Goal: Find specific page/section: Find specific page/section

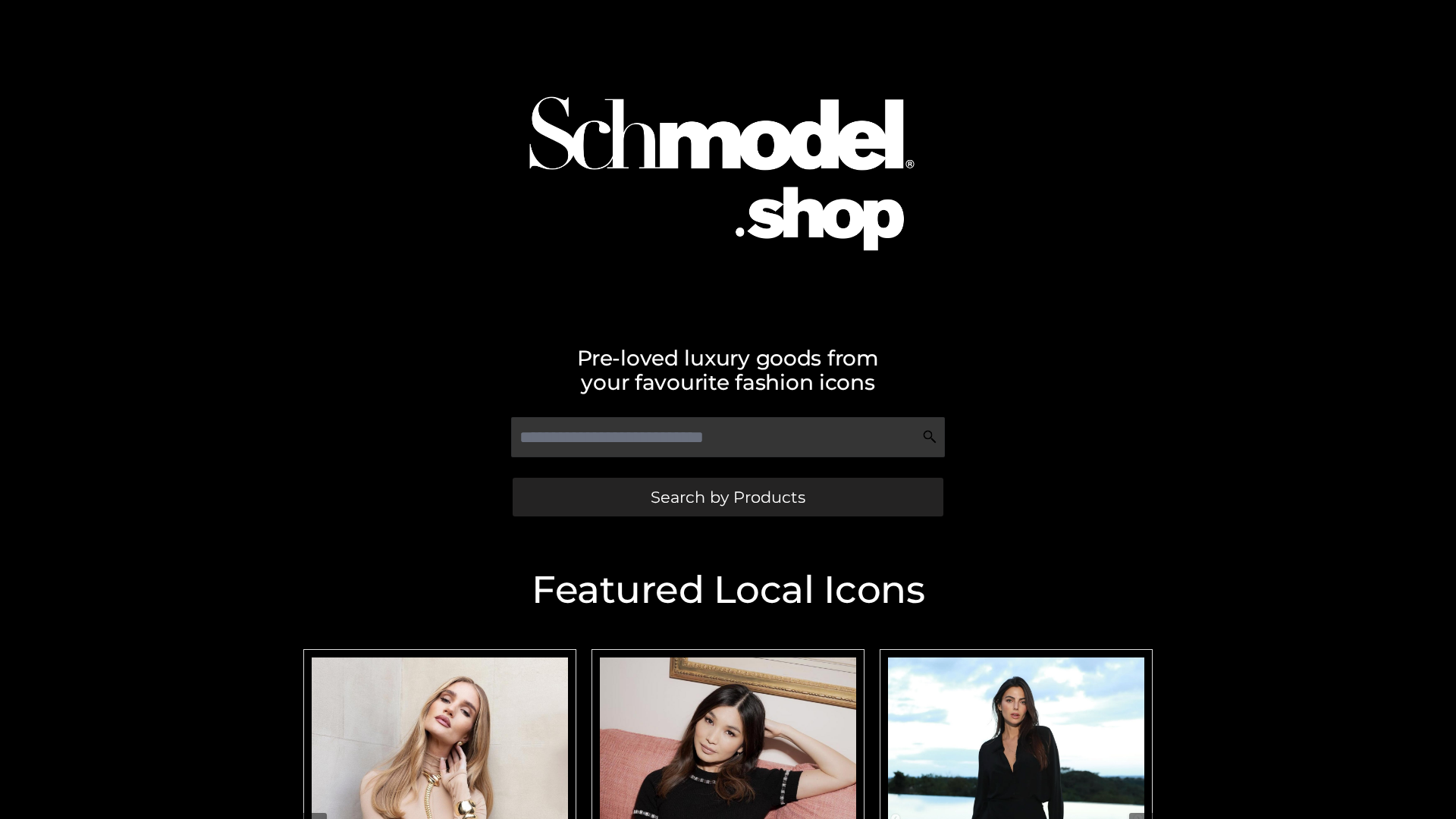
click at [727, 497] on span "Search by Products" at bounding box center [728, 496] width 155 height 16
